Goal: Transaction & Acquisition: Download file/media

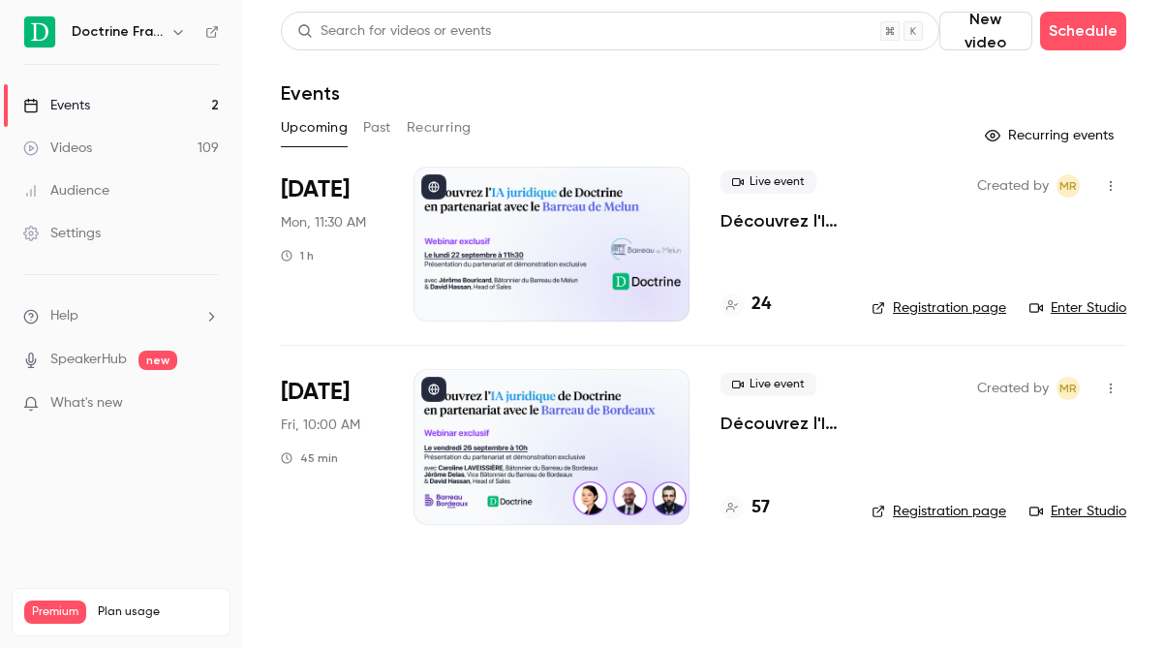
click at [173, 36] on icon "button" at bounding box center [177, 31] width 15 height 15
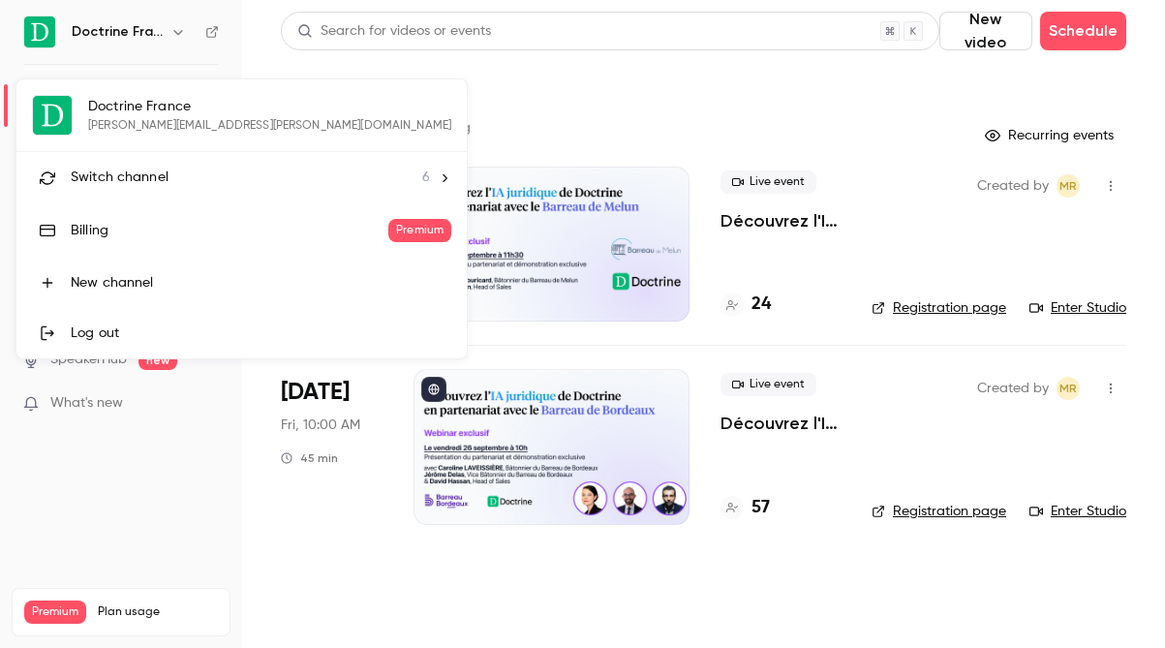
click at [143, 166] on li "Switch channel 6" at bounding box center [241, 177] width 450 height 51
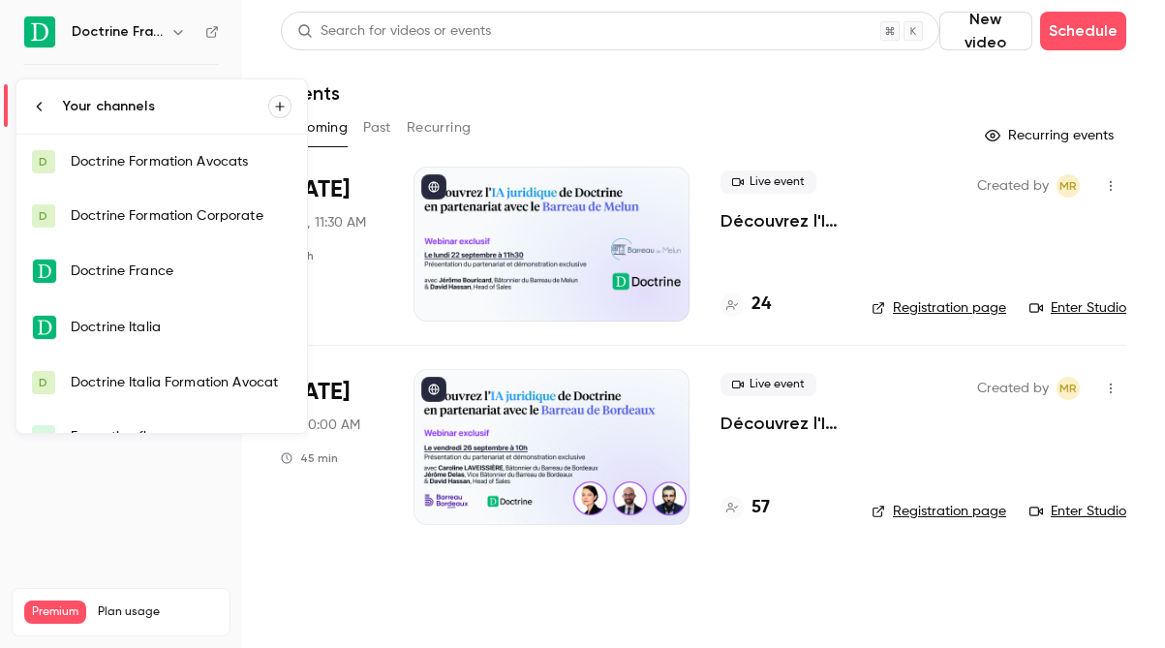
click at [142, 216] on div "Doctrine Formation Corporate" at bounding box center [181, 215] width 221 height 19
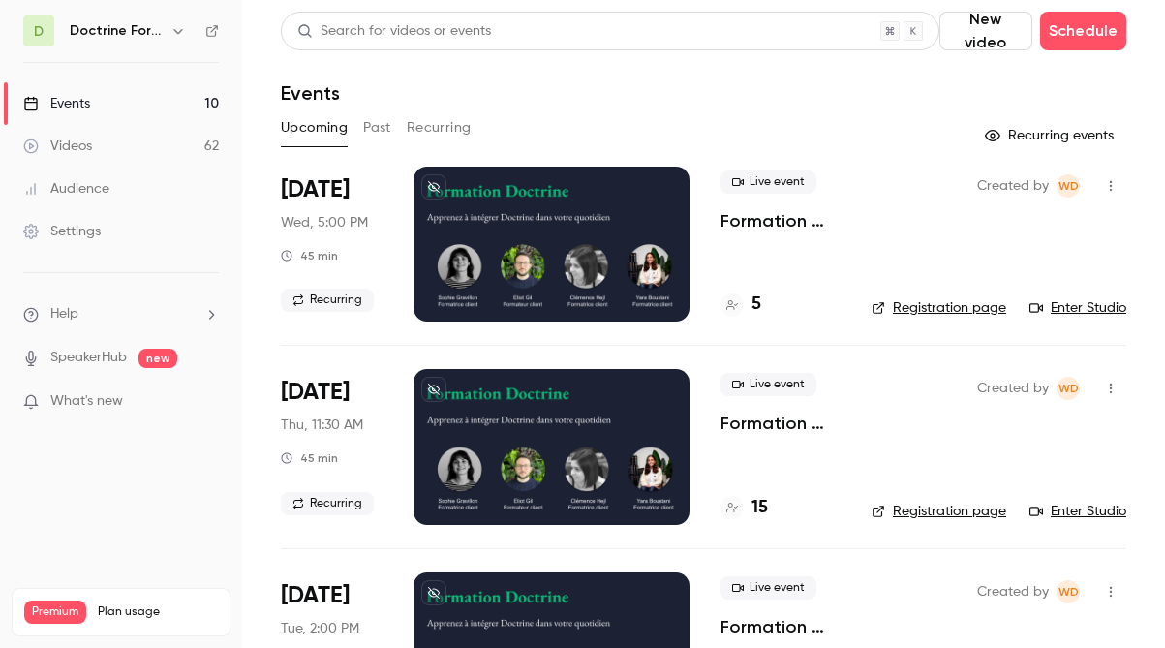
drag, startPoint x: 151, startPoint y: 18, endPoint x: 165, endPoint y: 26, distance: 15.6
click at [151, 19] on div "Doctrine Formation Corporate" at bounding box center [130, 30] width 120 height 23
click at [177, 33] on icon "button" at bounding box center [177, 31] width 9 height 5
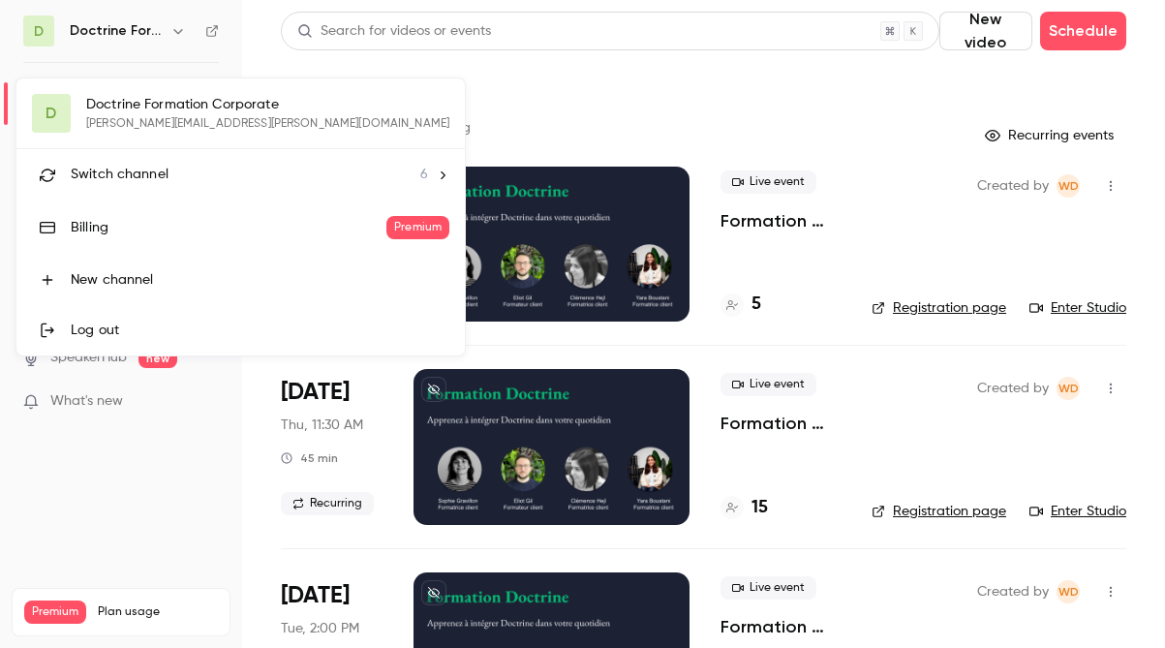
click at [145, 96] on div "D Doctrine Formation Corporate [EMAIL_ADDRESS][DOMAIN_NAME] Switch channel 6 Bi…" at bounding box center [240, 216] width 448 height 277
click at [526, 90] on div at bounding box center [582, 324] width 1165 height 648
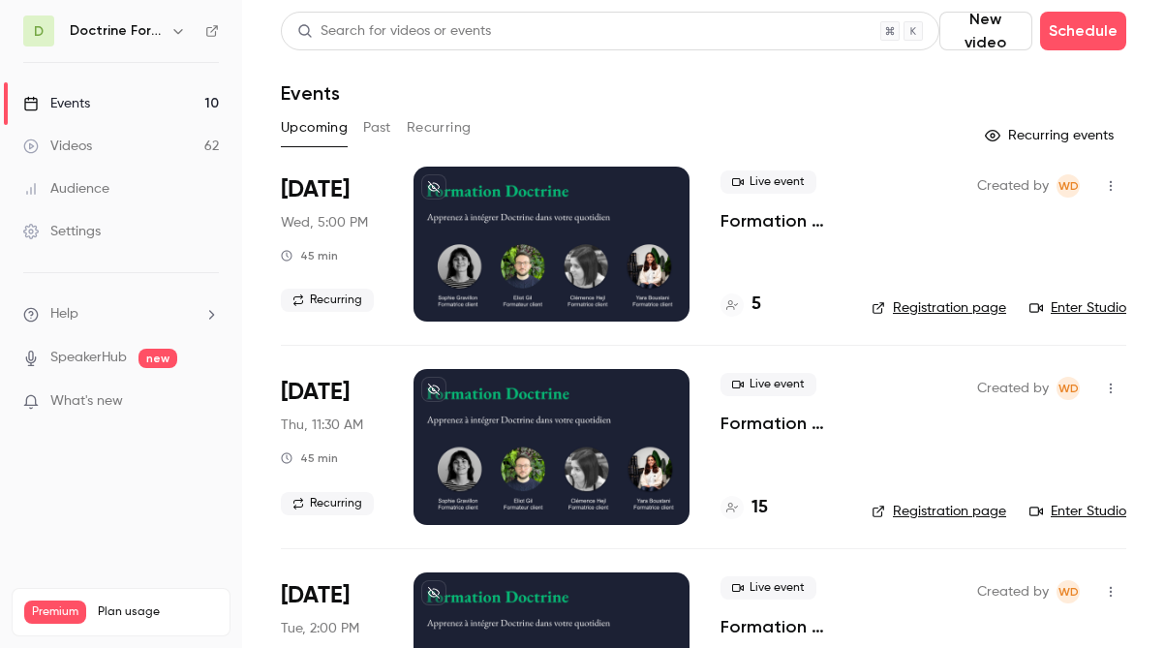
click at [1064, 308] on link "Enter Studio" at bounding box center [1077, 307] width 97 height 19
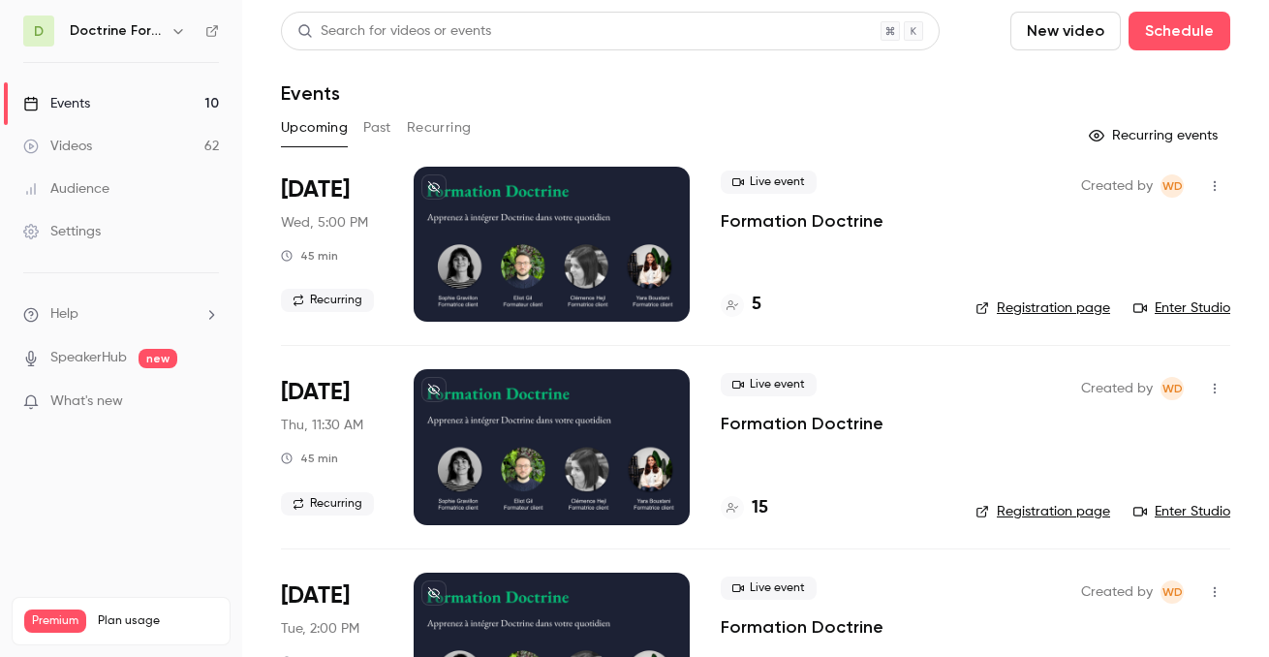
click at [1160, 308] on link "Enter Studio" at bounding box center [1181, 307] width 97 height 19
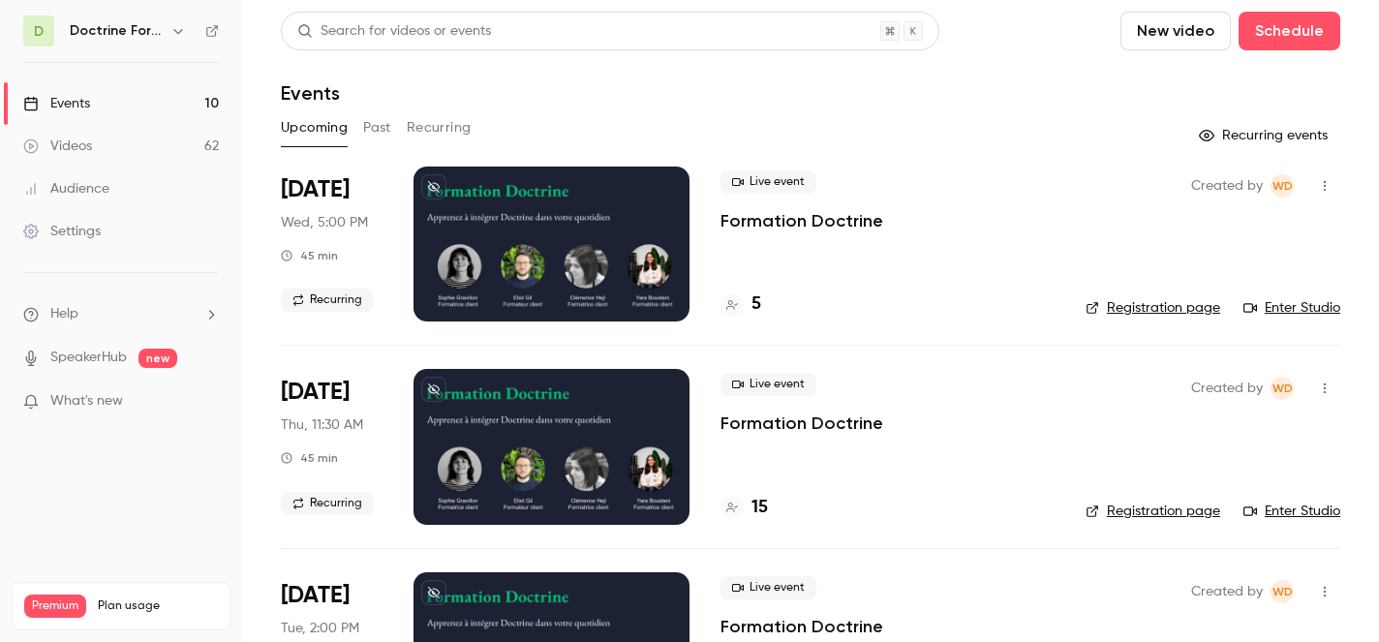
click at [1035, 242] on div "Live event Formation Doctrine 5" at bounding box center [888, 244] width 334 height 155
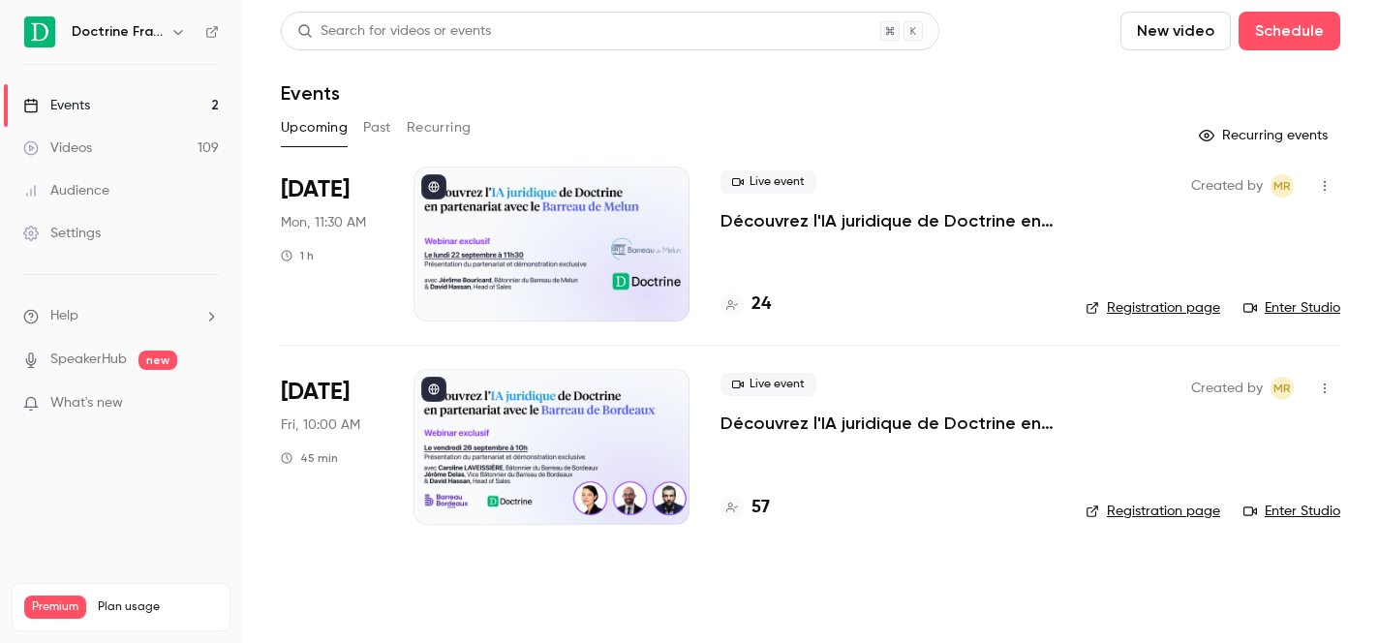
click at [167, 34] on button "button" at bounding box center [178, 31] width 23 height 23
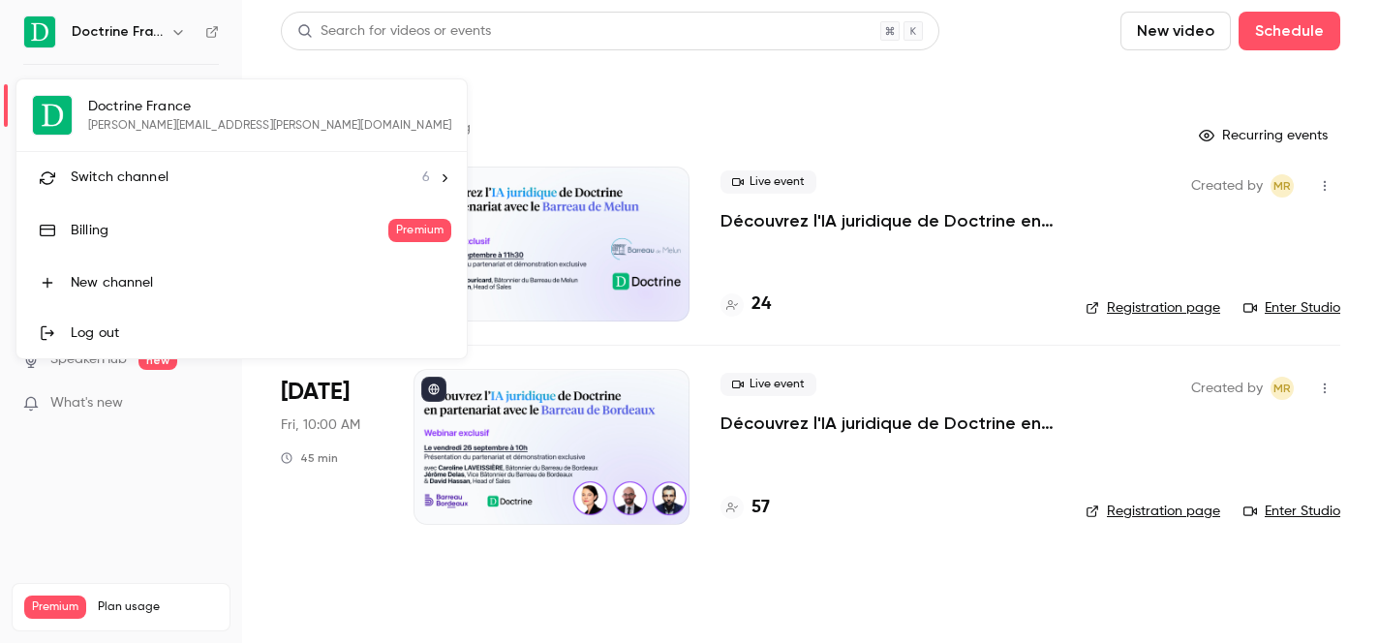
click at [169, 174] on div "Switch channel 6" at bounding box center [250, 178] width 359 height 20
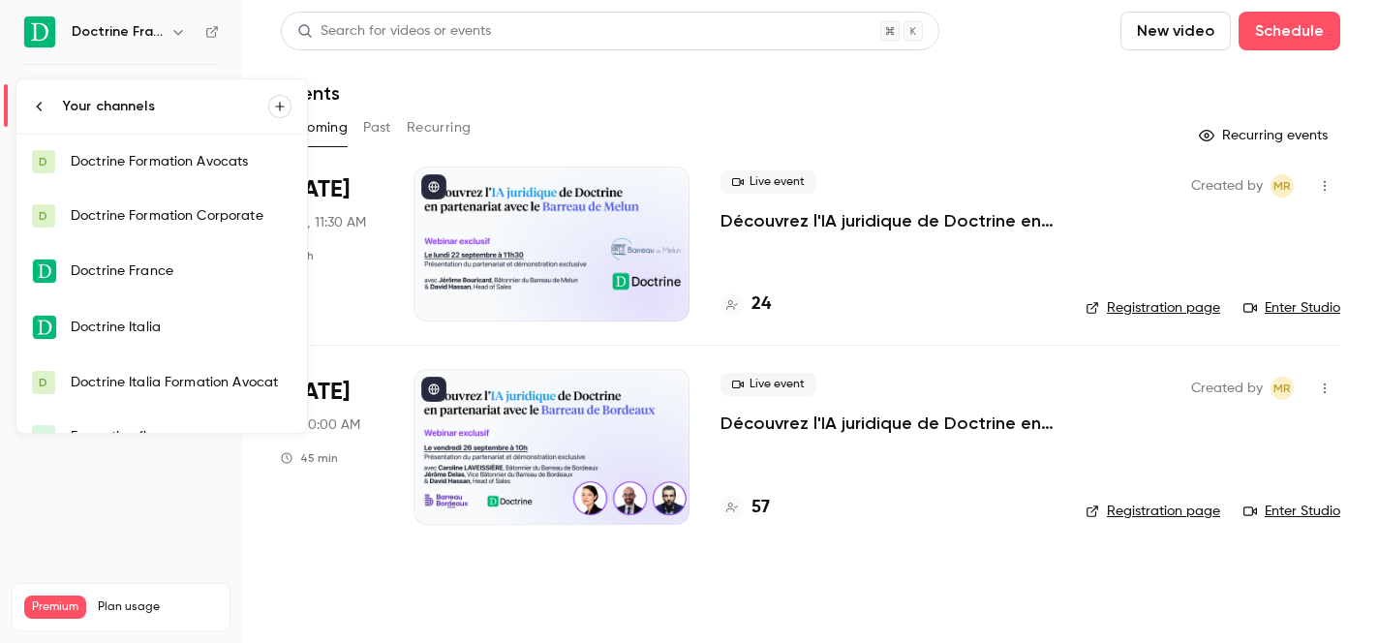
click at [173, 209] on div "Doctrine Formation Corporate" at bounding box center [181, 215] width 221 height 19
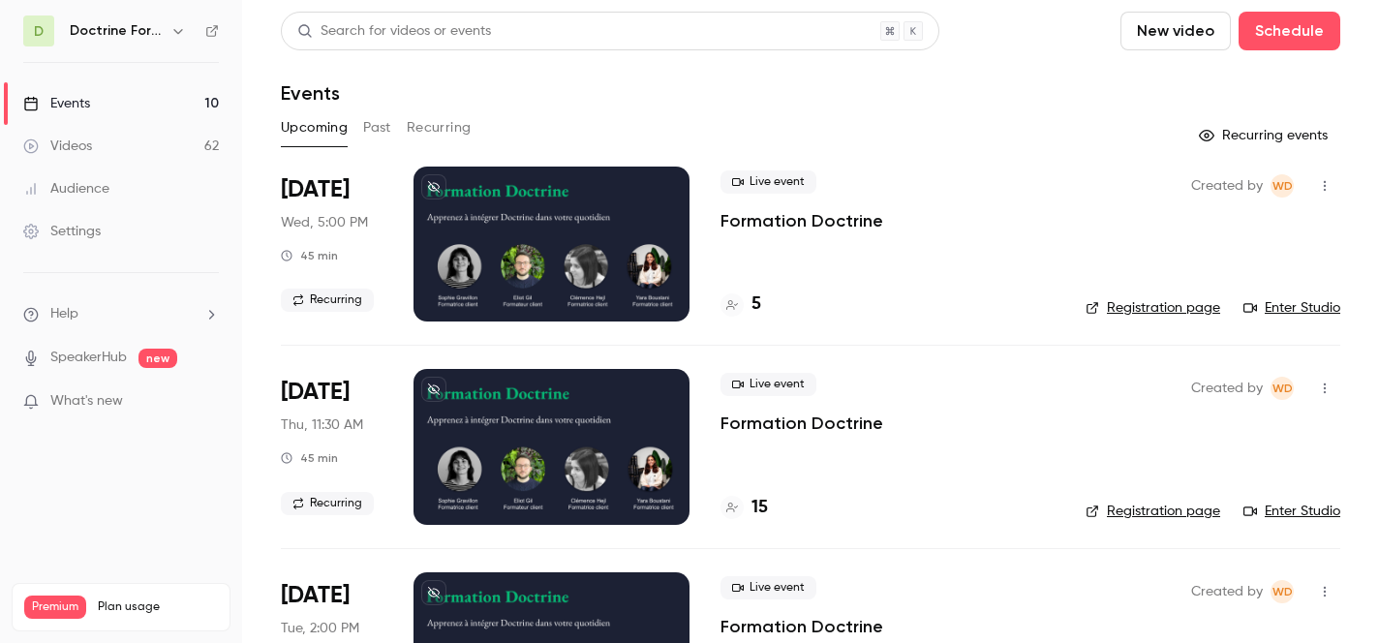
click at [1263, 308] on link "Enter Studio" at bounding box center [1291, 307] width 97 height 19
click at [466, 78] on header "Search for videos or events New video Schedule Events" at bounding box center [810, 58] width 1059 height 93
click at [1273, 306] on link "Enter Studio" at bounding box center [1291, 307] width 97 height 19
click at [604, 270] on div at bounding box center [552, 244] width 276 height 155
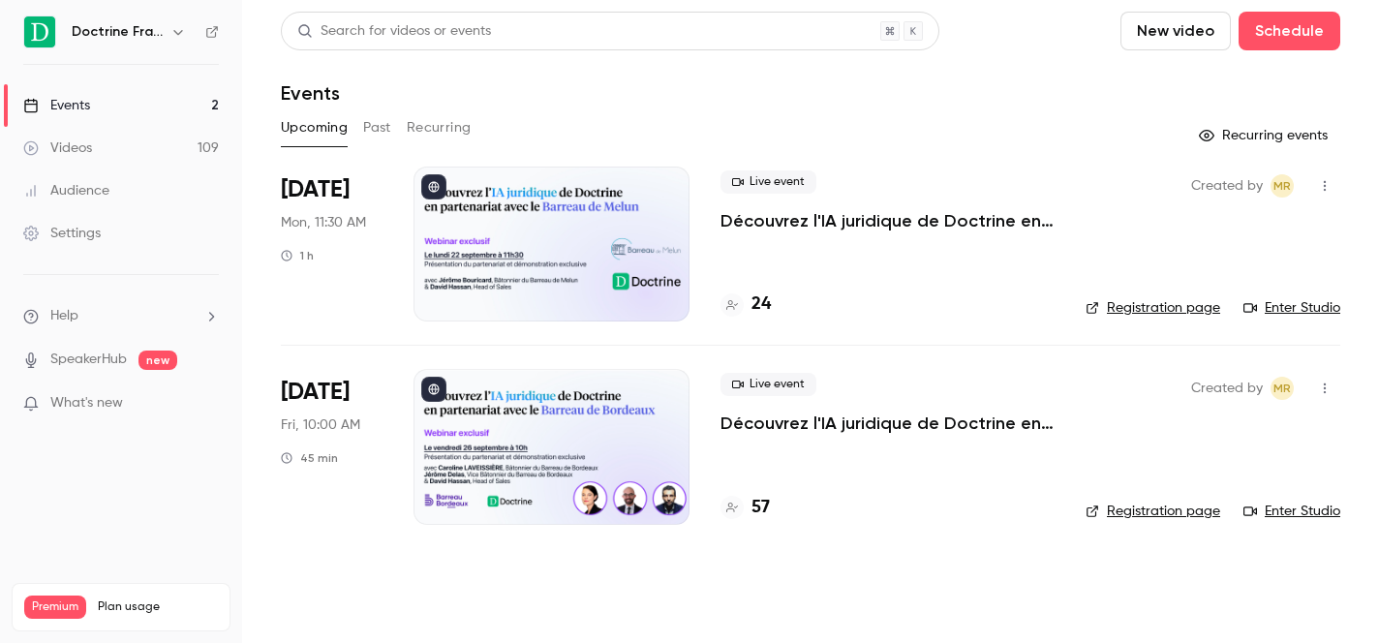
click at [168, 26] on button "button" at bounding box center [178, 31] width 23 height 23
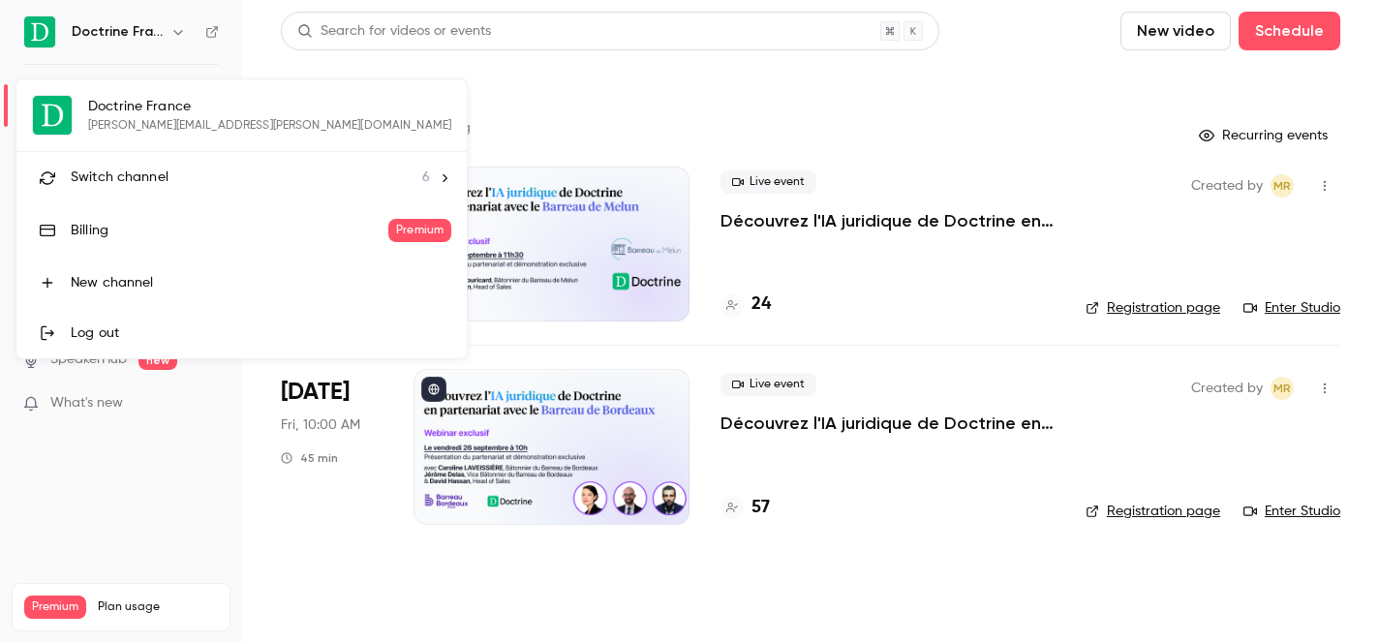
click at [124, 179] on span "Switch channel" at bounding box center [120, 178] width 98 height 20
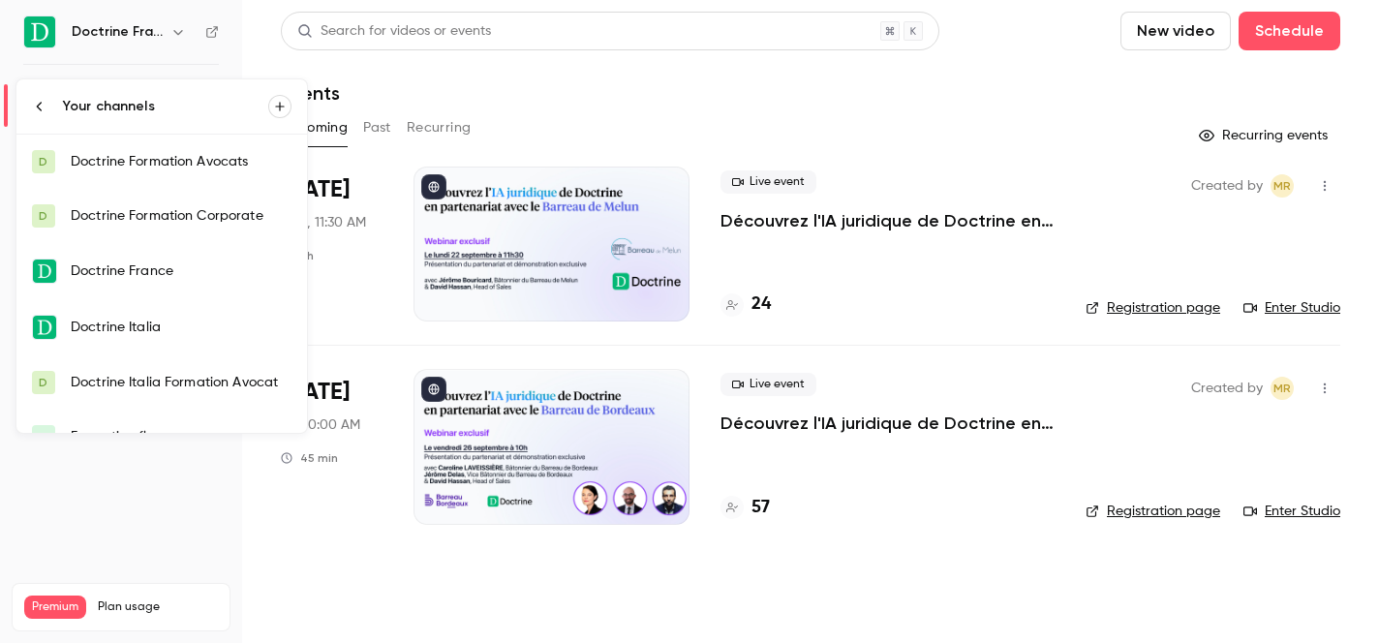
click at [162, 212] on div "Doctrine Formation Corporate" at bounding box center [181, 215] width 221 height 19
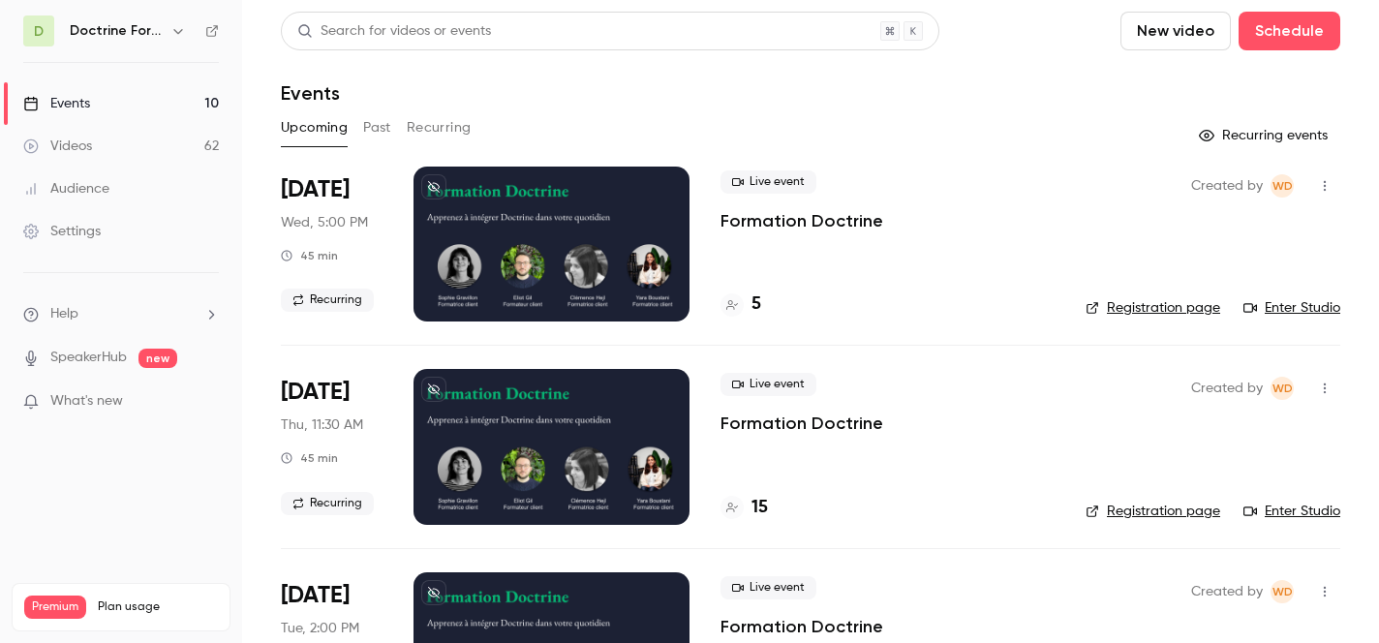
click at [1289, 299] on link "Enter Studio" at bounding box center [1291, 307] width 97 height 19
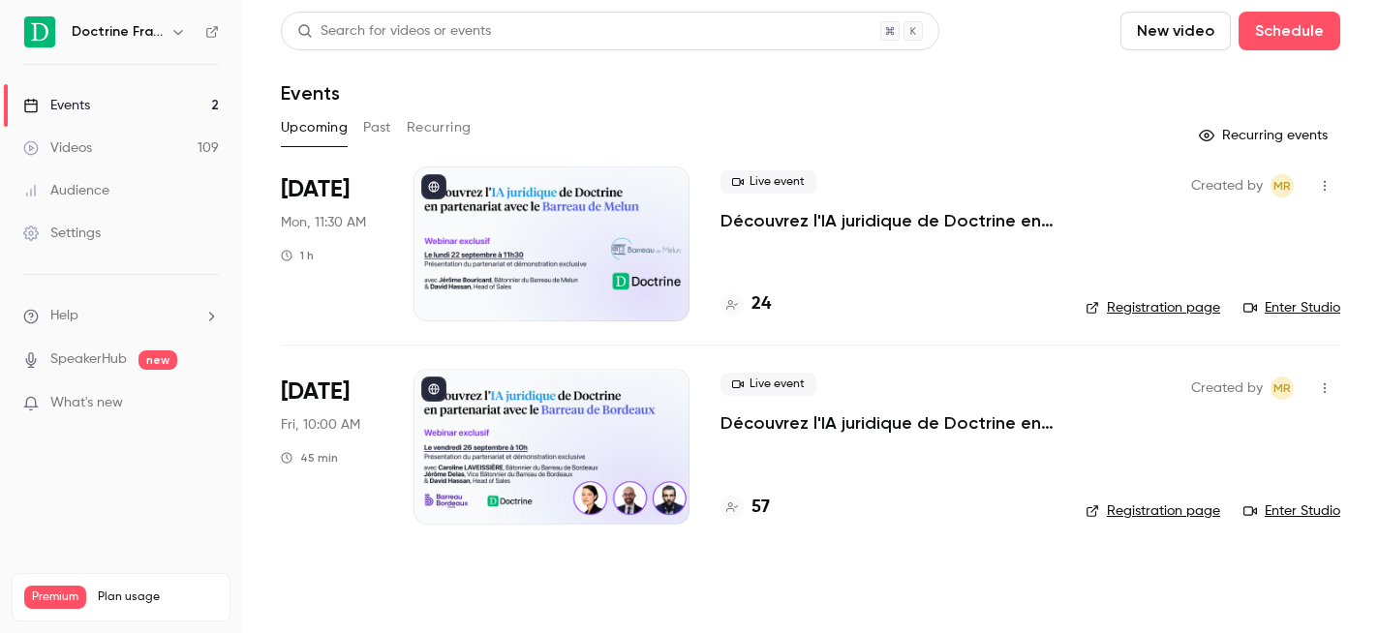
click at [180, 32] on icon "button" at bounding box center [177, 32] width 9 height 5
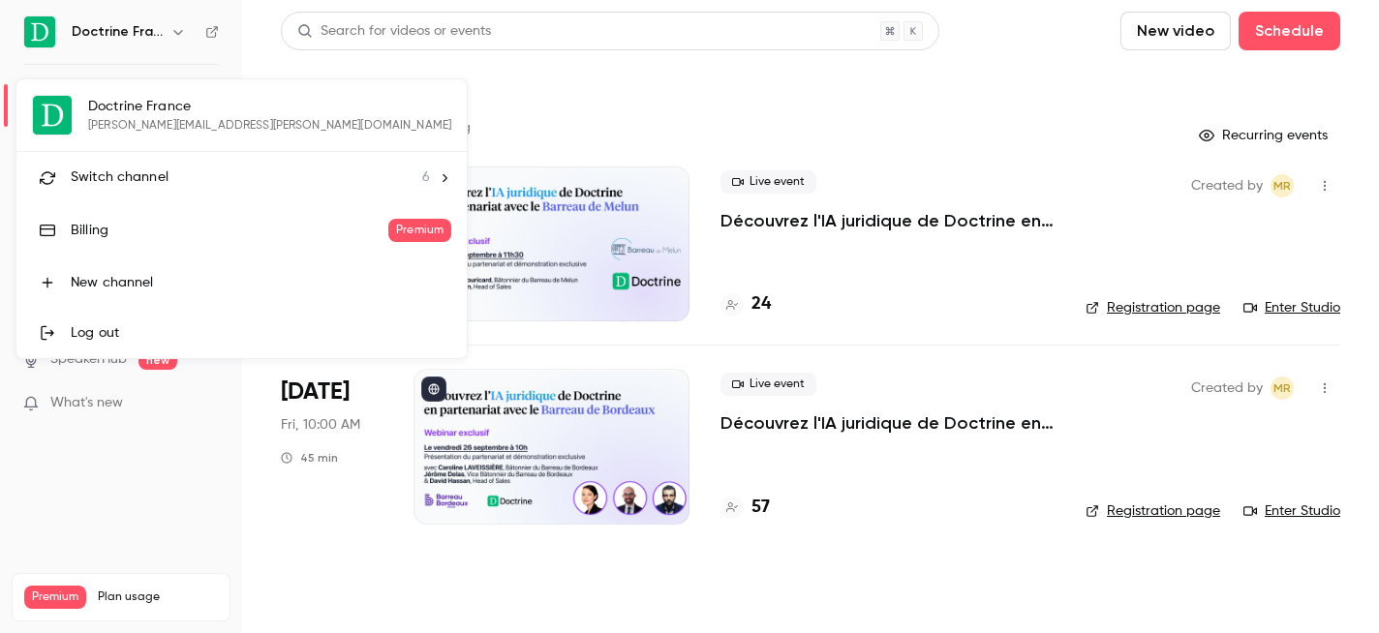
click at [136, 184] on span "Switch channel" at bounding box center [120, 178] width 98 height 20
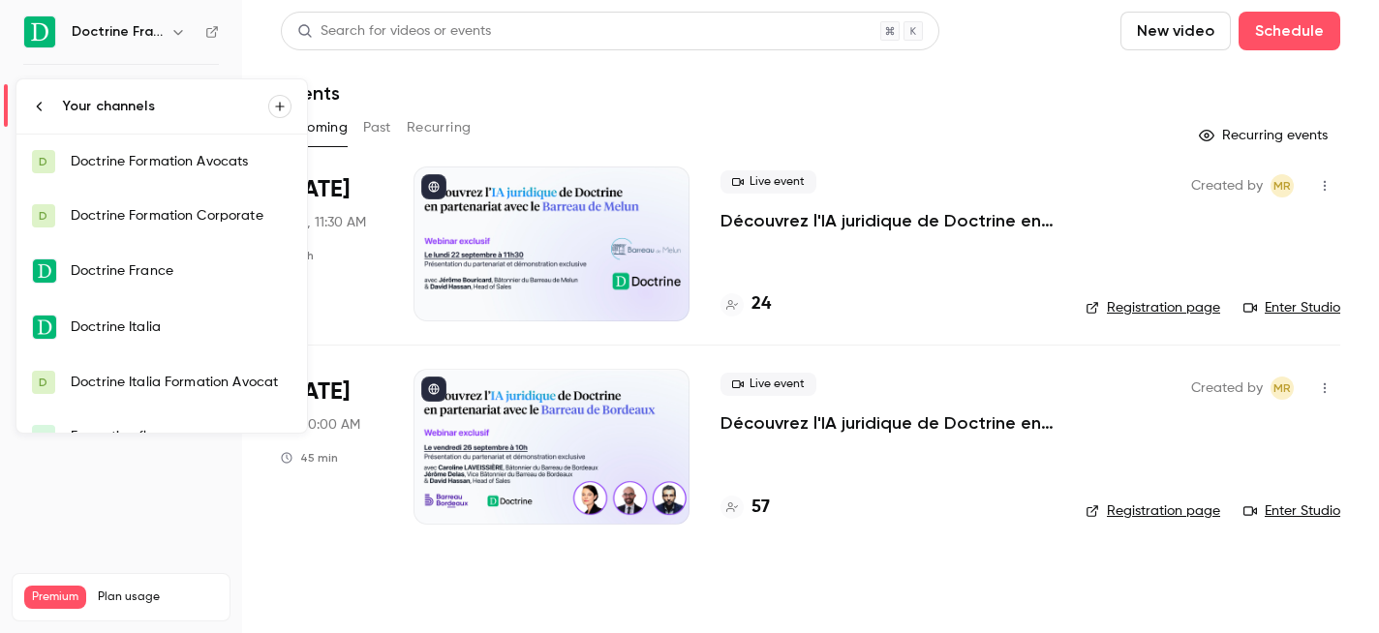
click at [153, 216] on div "Doctrine Formation Corporate" at bounding box center [181, 215] width 221 height 19
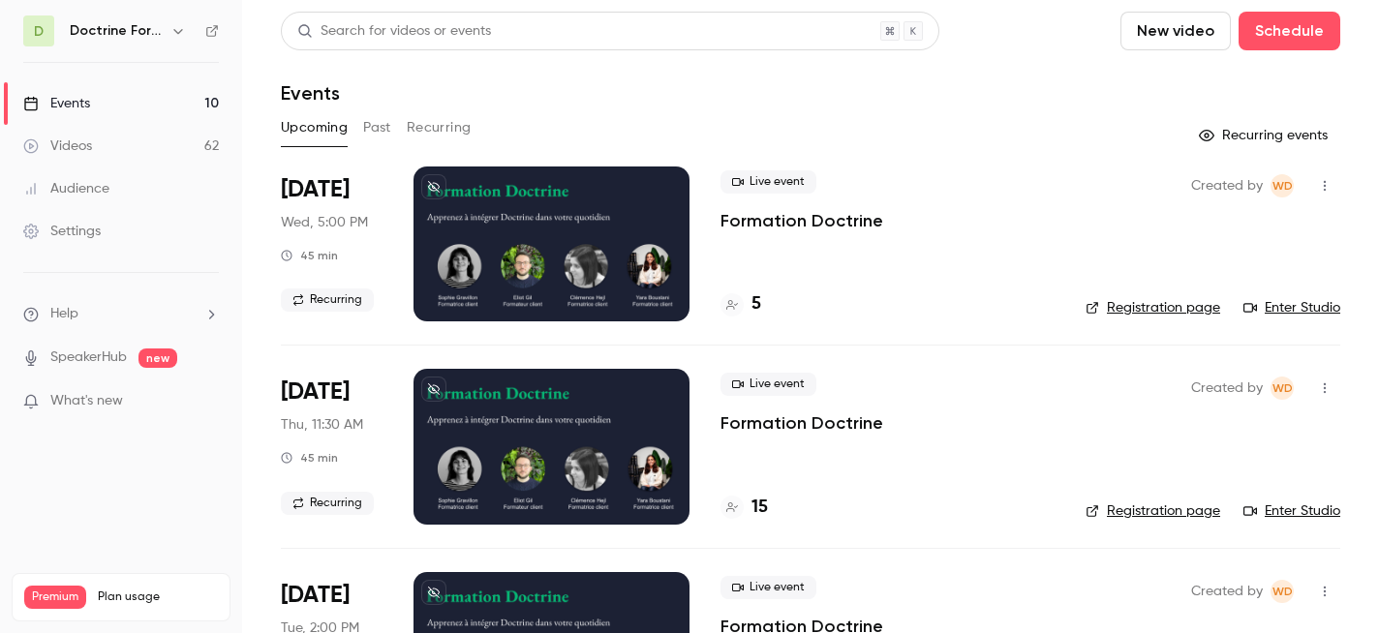
click at [1291, 306] on link "Enter Studio" at bounding box center [1291, 307] width 97 height 19
click at [1295, 319] on div "Created by WD Registration page Enter Studio" at bounding box center [1213, 244] width 255 height 155
click at [1302, 305] on link "Enter Studio" at bounding box center [1291, 307] width 97 height 19
click at [1291, 314] on link "Enter Studio" at bounding box center [1291, 307] width 97 height 19
click at [759, 313] on h4 "5" at bounding box center [757, 304] width 10 height 26
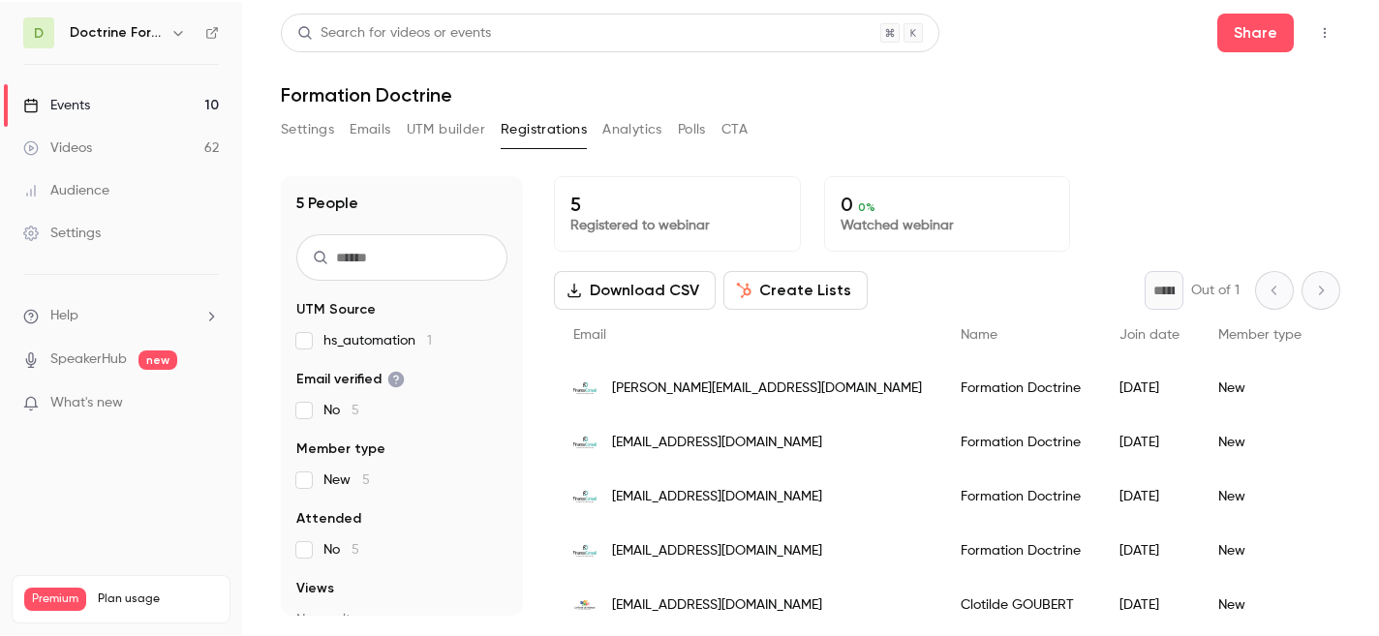
scroll to position [16, 0]
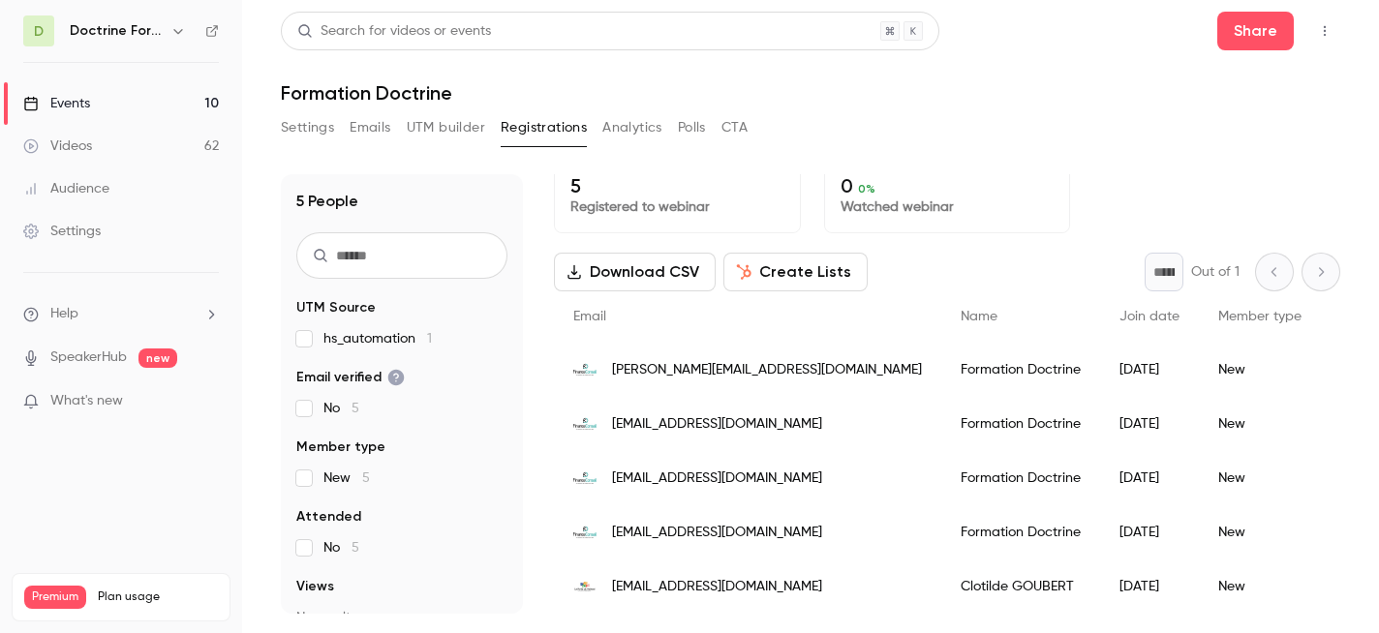
click at [669, 534] on span "[EMAIL_ADDRESS][DOMAIN_NAME]" at bounding box center [717, 533] width 210 height 20
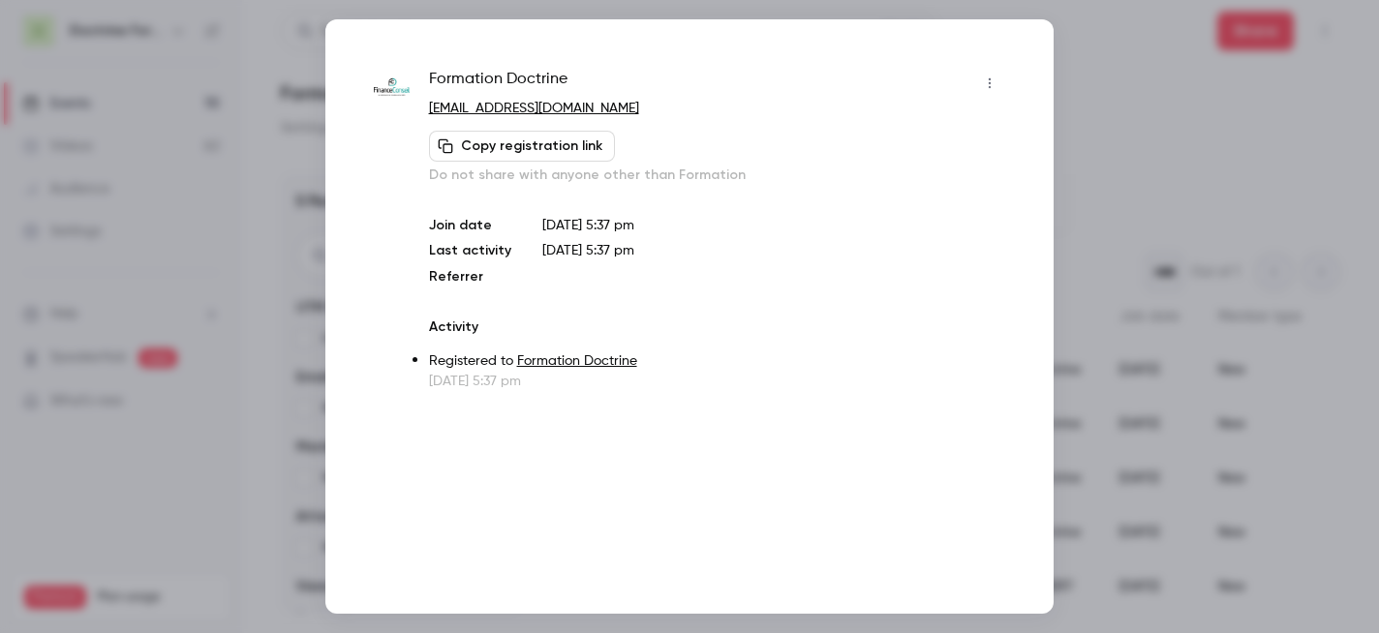
click at [518, 108] on link "[EMAIL_ADDRESS][DOMAIN_NAME]" at bounding box center [534, 109] width 210 height 14
copy link "[EMAIL_ADDRESS][DOMAIN_NAME]"
click at [1090, 74] on div at bounding box center [689, 318] width 1379 height 636
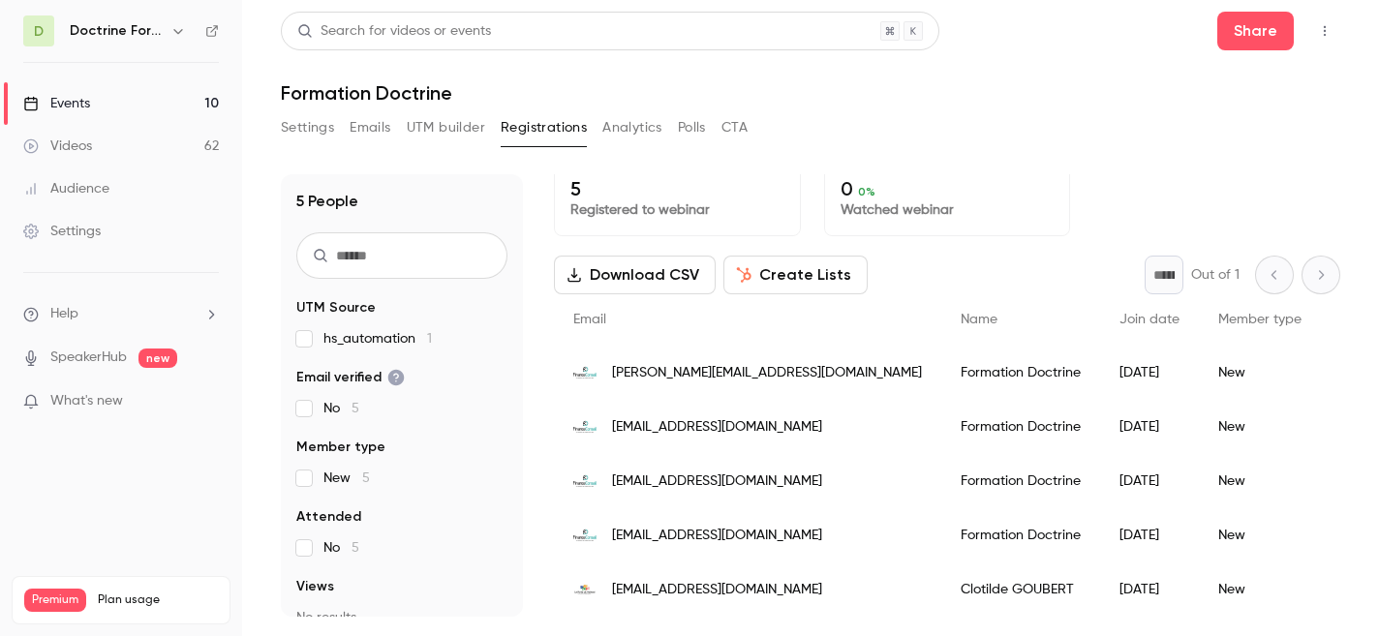
click at [172, 32] on icon "button" at bounding box center [177, 30] width 15 height 15
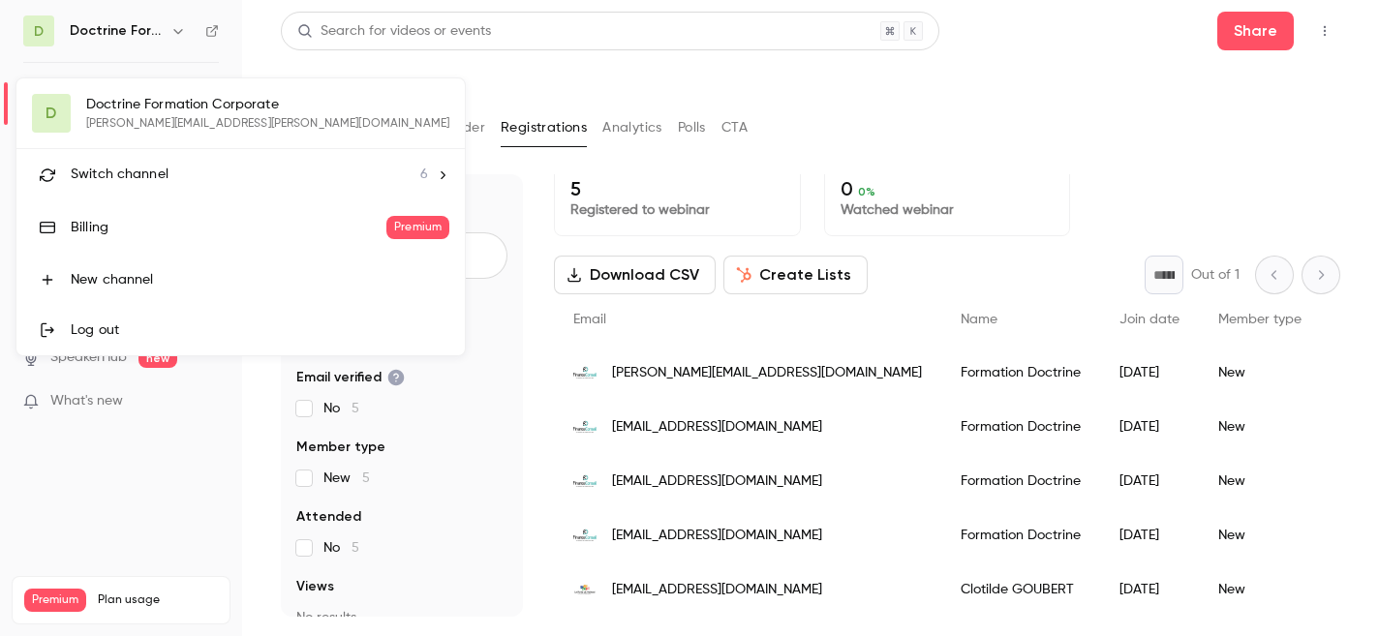
click at [154, 166] on span "Switch channel" at bounding box center [120, 175] width 98 height 20
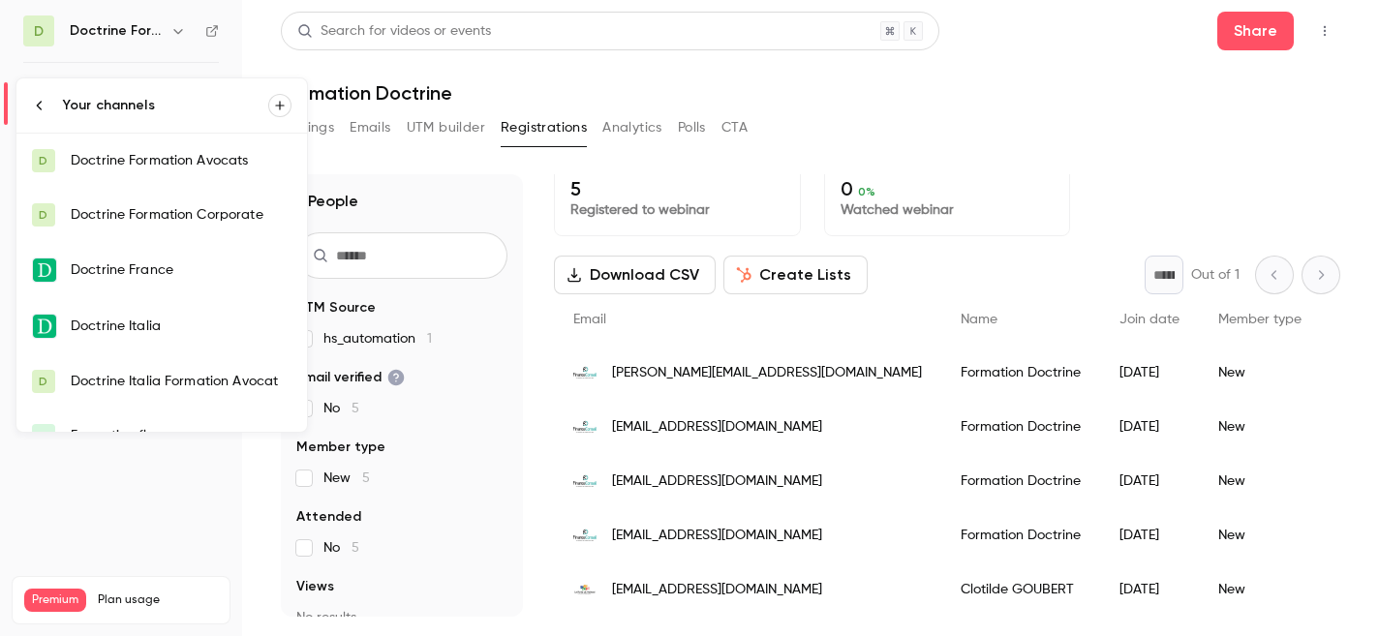
click at [162, 208] on div "Doctrine Formation Corporate" at bounding box center [181, 214] width 221 height 19
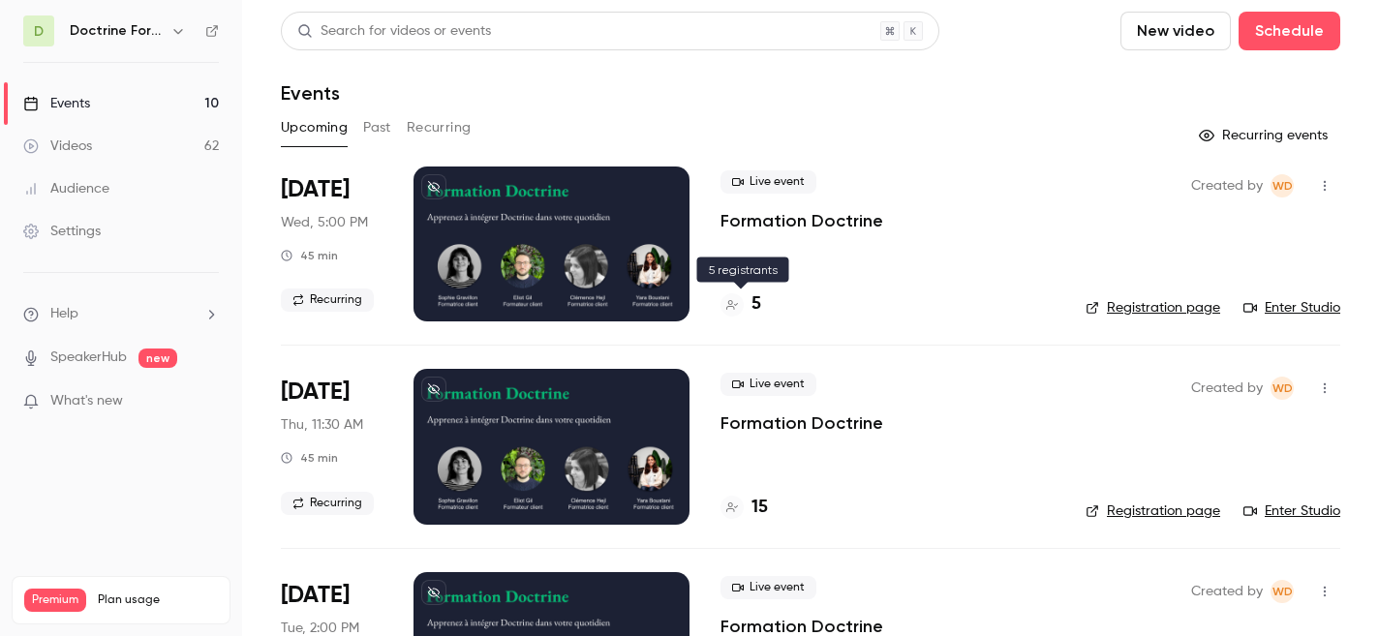
click at [760, 302] on h4 "5" at bounding box center [757, 304] width 10 height 26
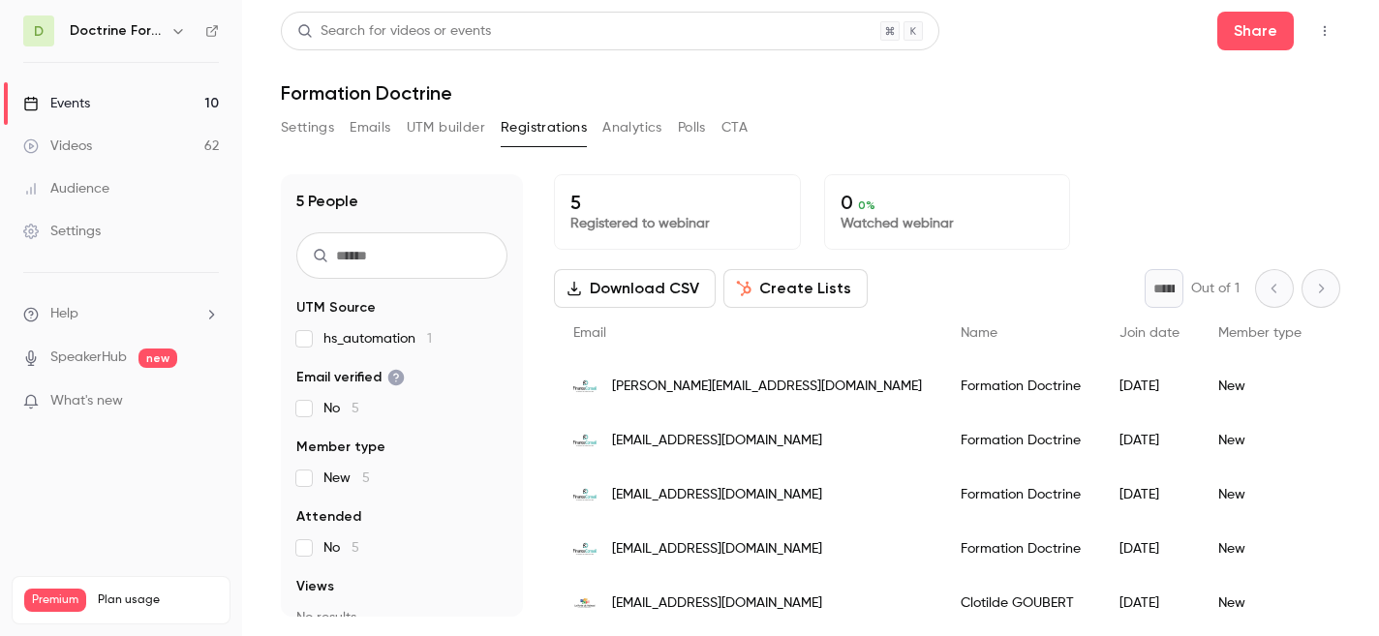
scroll to position [14, 0]
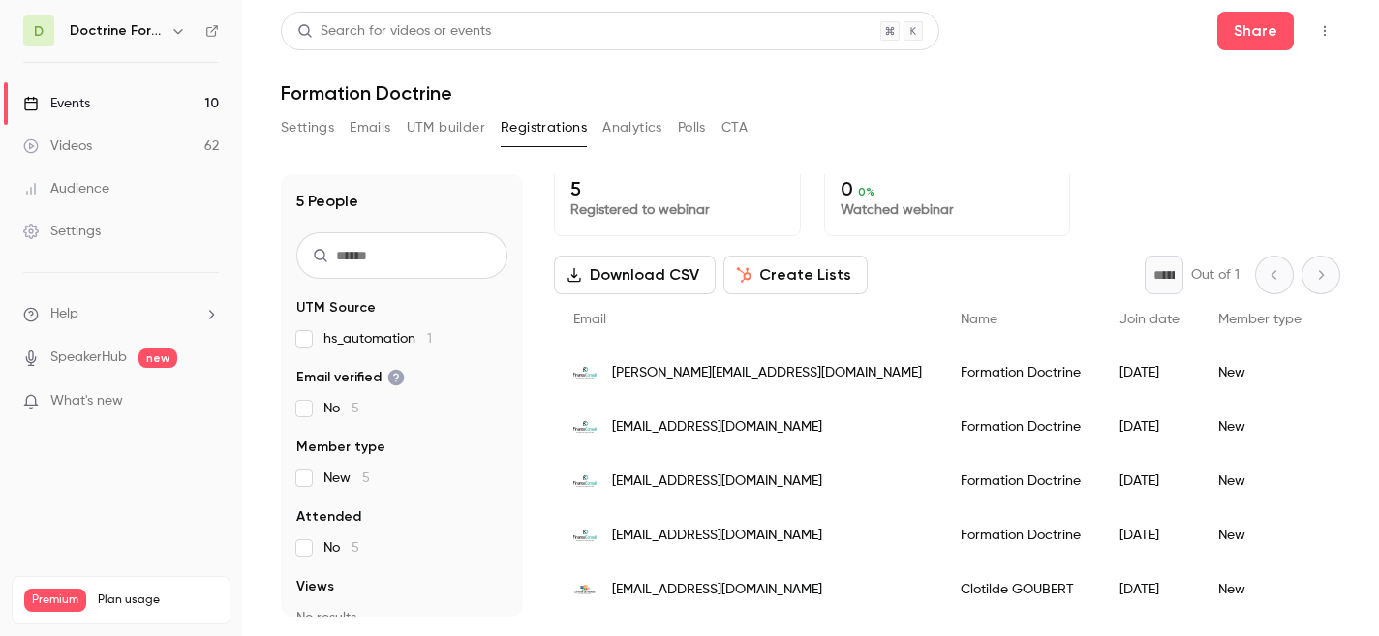
click at [941, 584] on div "[PERSON_NAME]" at bounding box center [1020, 590] width 159 height 54
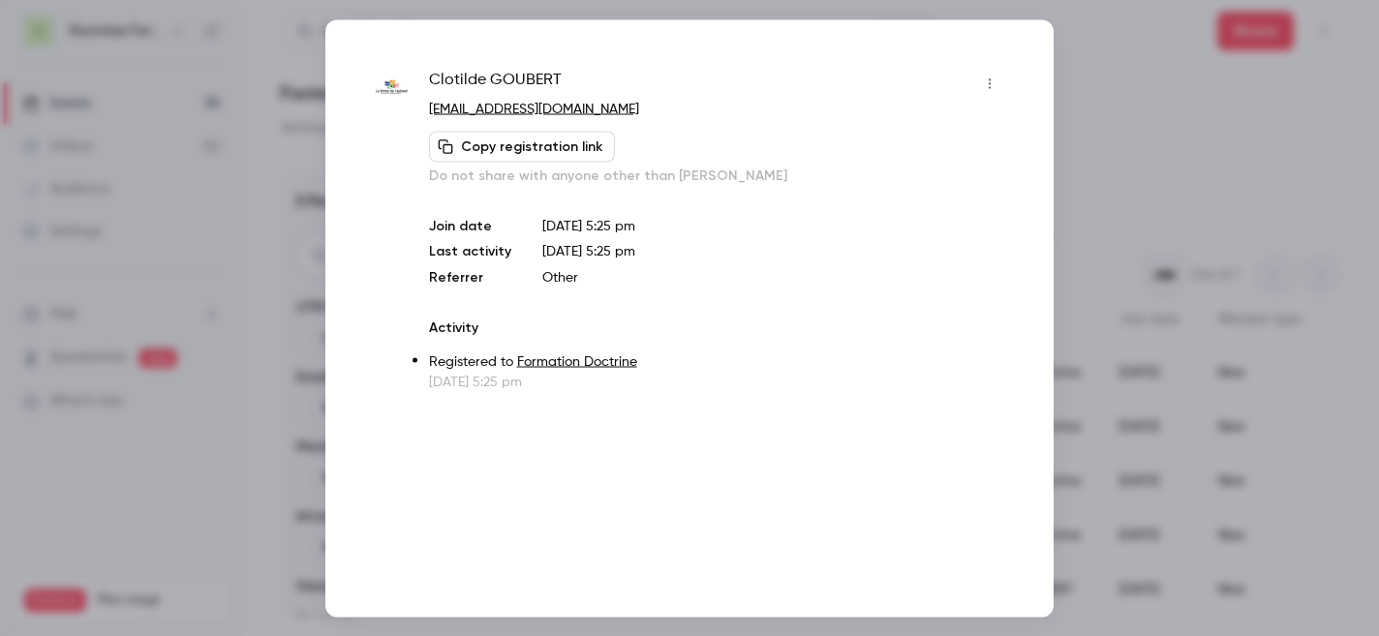
copy link "[EMAIL_ADDRESS][DOMAIN_NAME]"
click at [1084, 97] on div at bounding box center [689, 318] width 1379 height 636
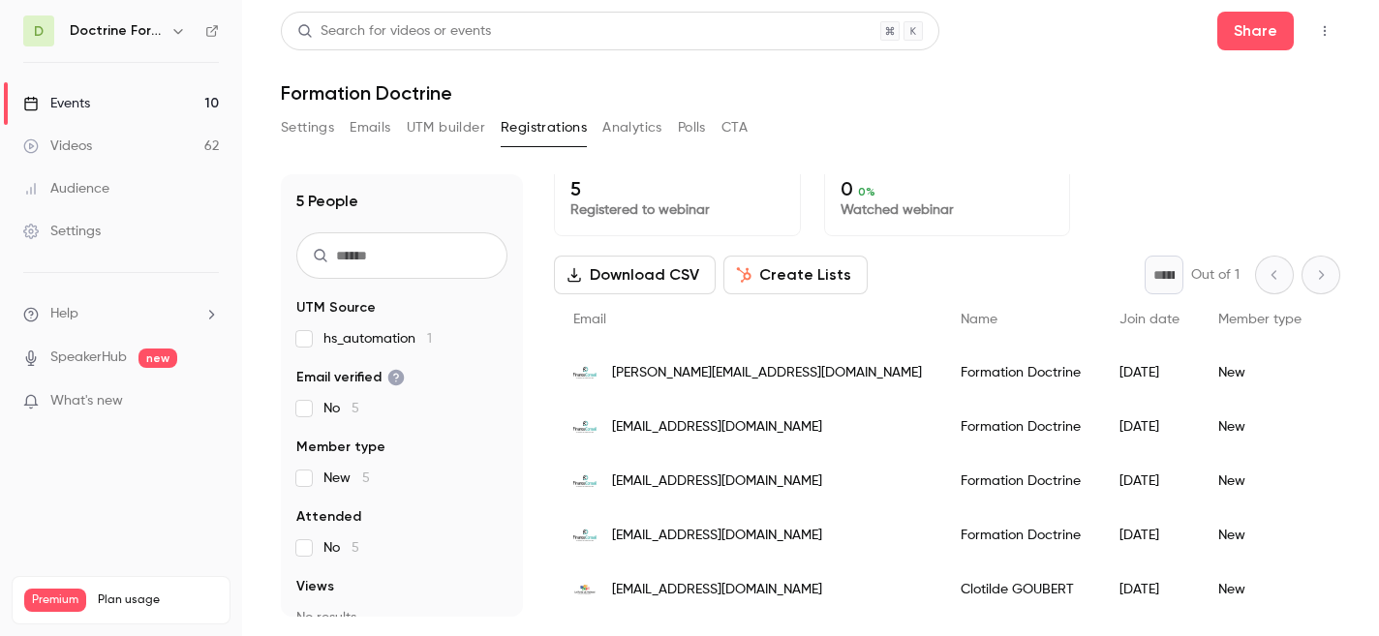
click at [658, 537] on span "[EMAIL_ADDRESS][DOMAIN_NAME]" at bounding box center [717, 536] width 210 height 20
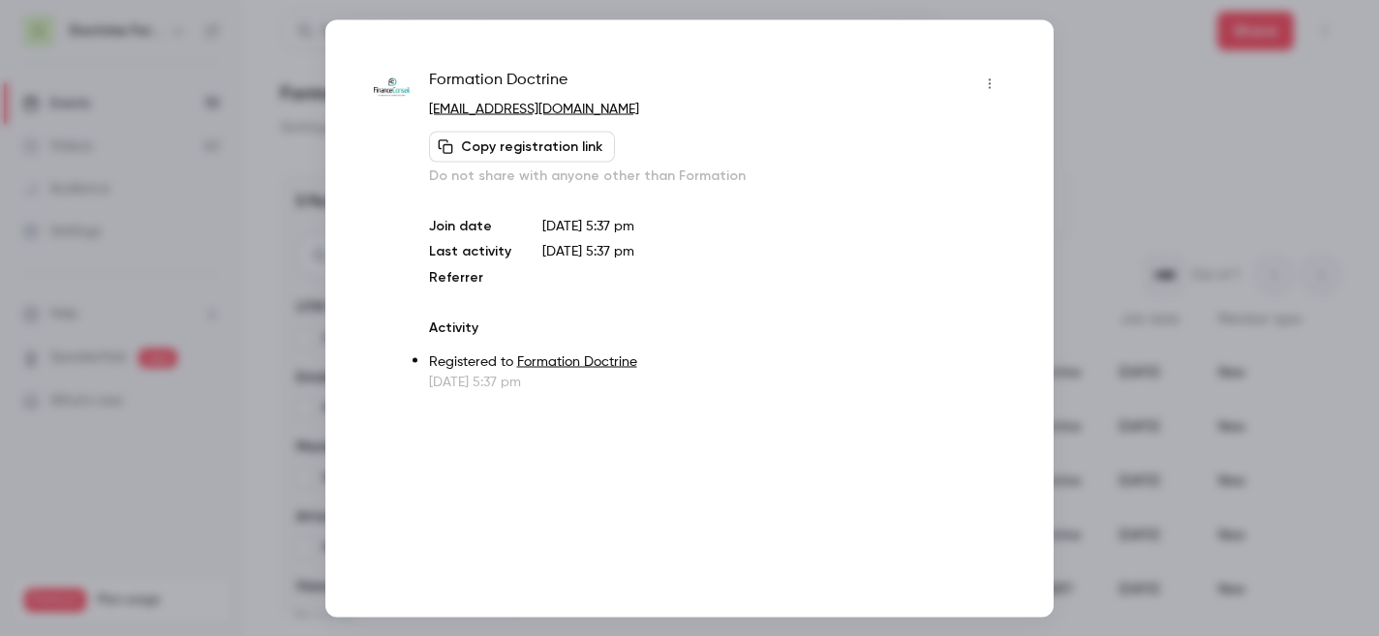
copy link "[EMAIL_ADDRESS][DOMAIN_NAME]"
click at [1152, 256] on div at bounding box center [689, 318] width 1379 height 636
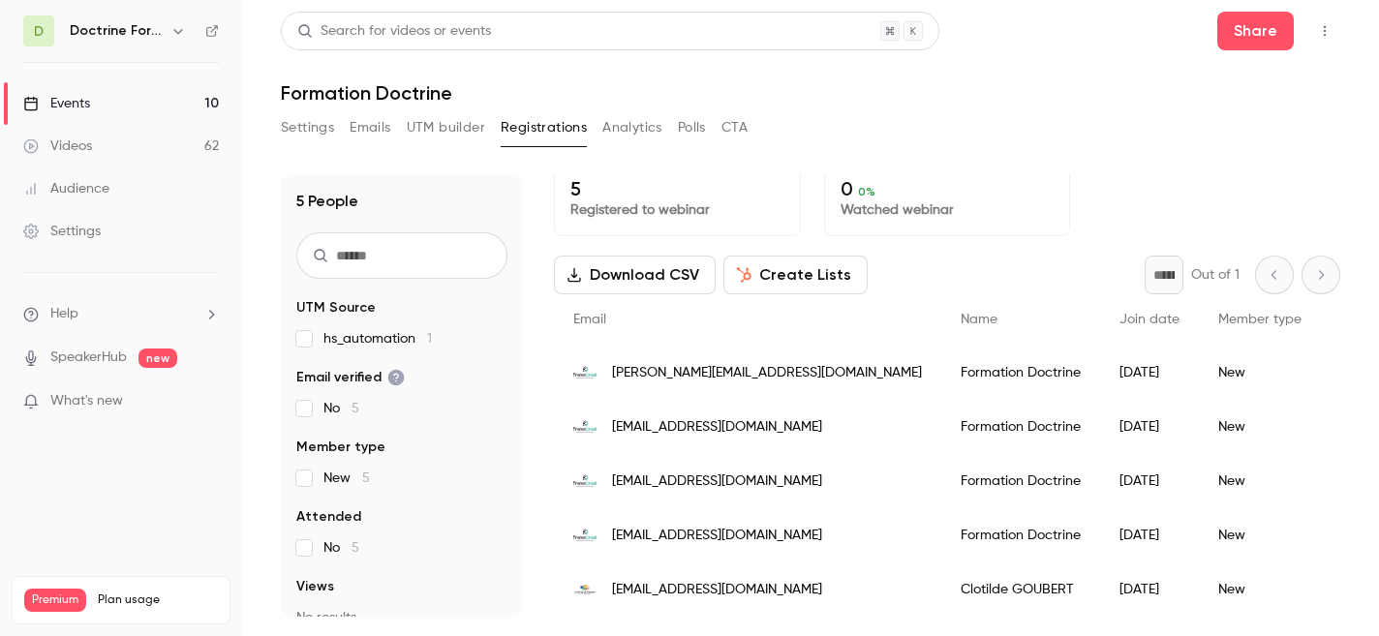
drag, startPoint x: 605, startPoint y: 374, endPoint x: 838, endPoint y: 614, distance: 334.2
click at [838, 614] on div "Email Name Join date Member type Attended Views UTM source UTM medium UTM campa…" at bounding box center [1389, 455] width 1670 height 322
click at [908, 266] on div "Download CSV Create Lists * Out of 1" at bounding box center [947, 275] width 786 height 39
click at [788, 282] on button "Create Lists" at bounding box center [795, 275] width 144 height 39
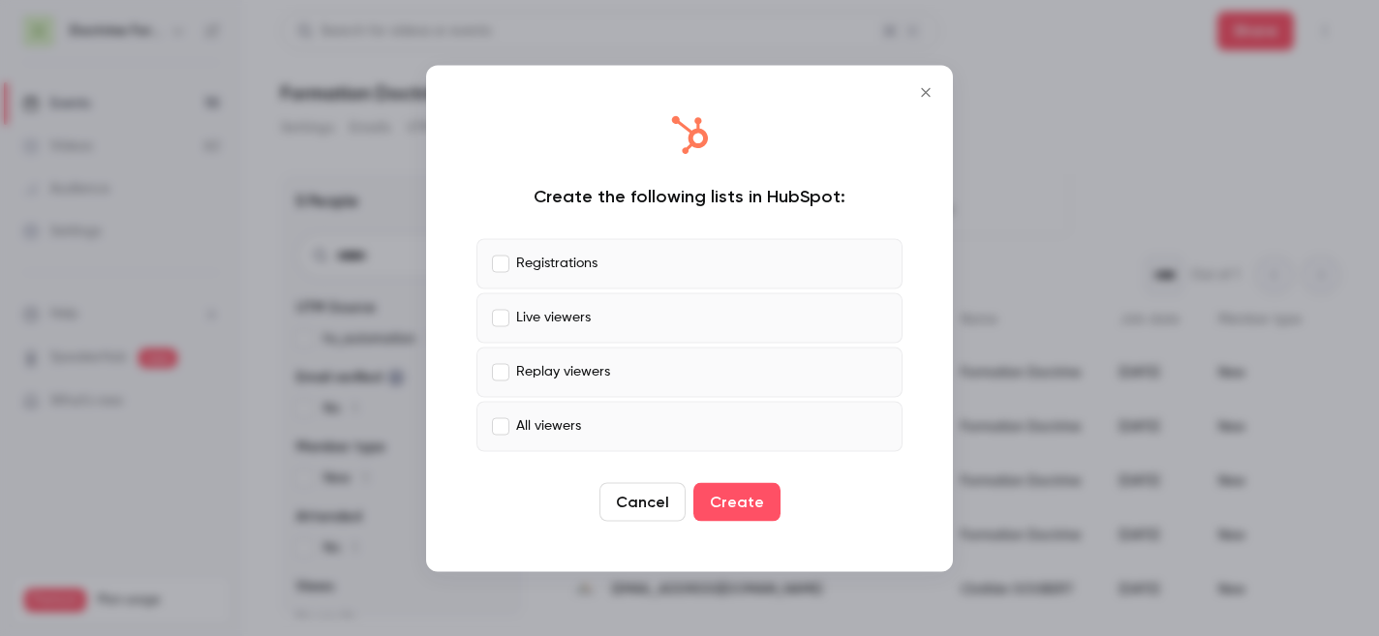
click at [652, 507] on button "Cancel" at bounding box center [642, 501] width 86 height 39
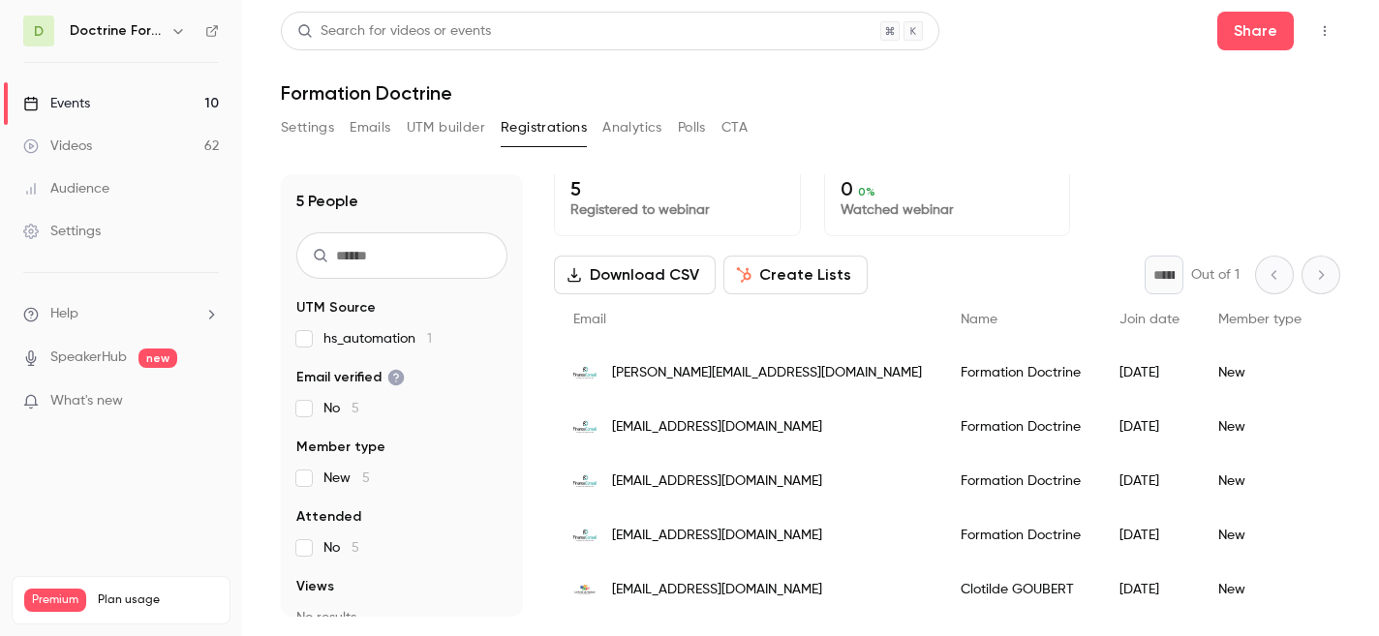
click at [646, 273] on button "Download CSV" at bounding box center [635, 275] width 162 height 39
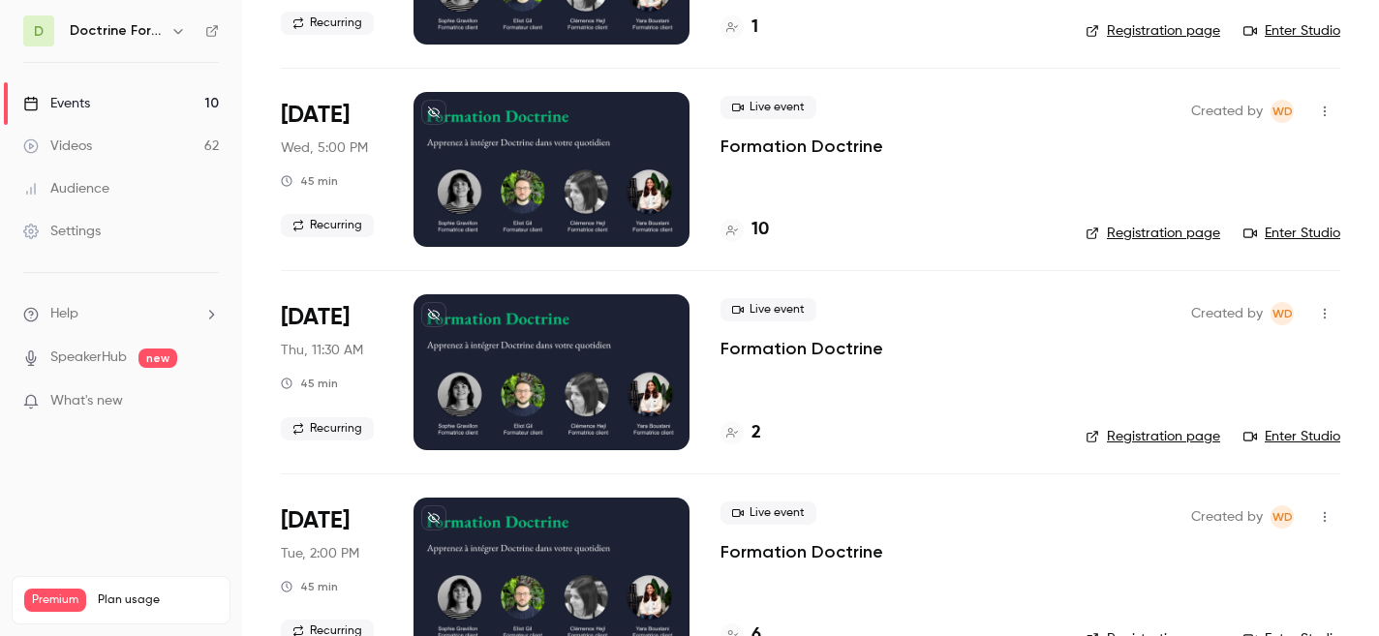
scroll to position [684, 0]
